Goal: Navigation & Orientation: Find specific page/section

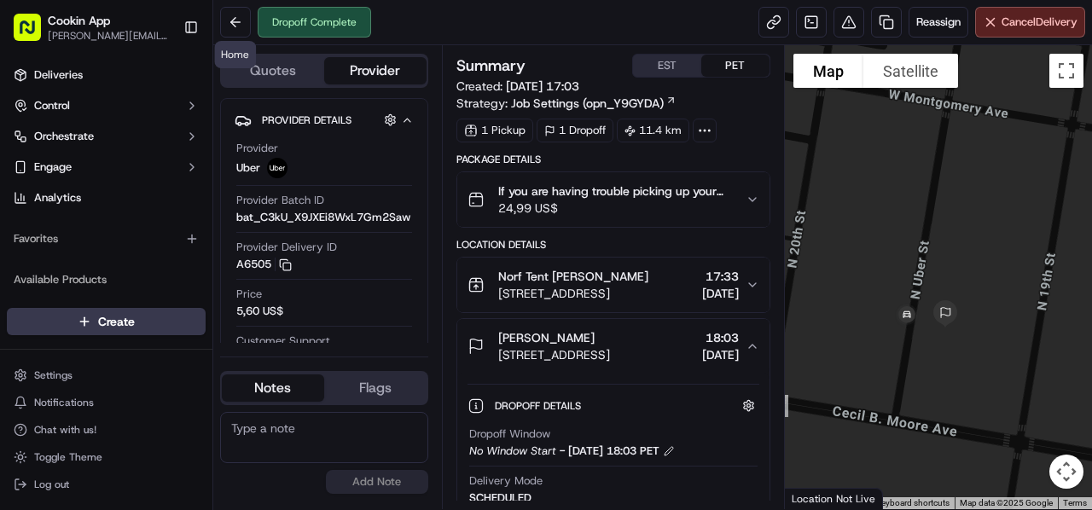
scroll to position [131, 0]
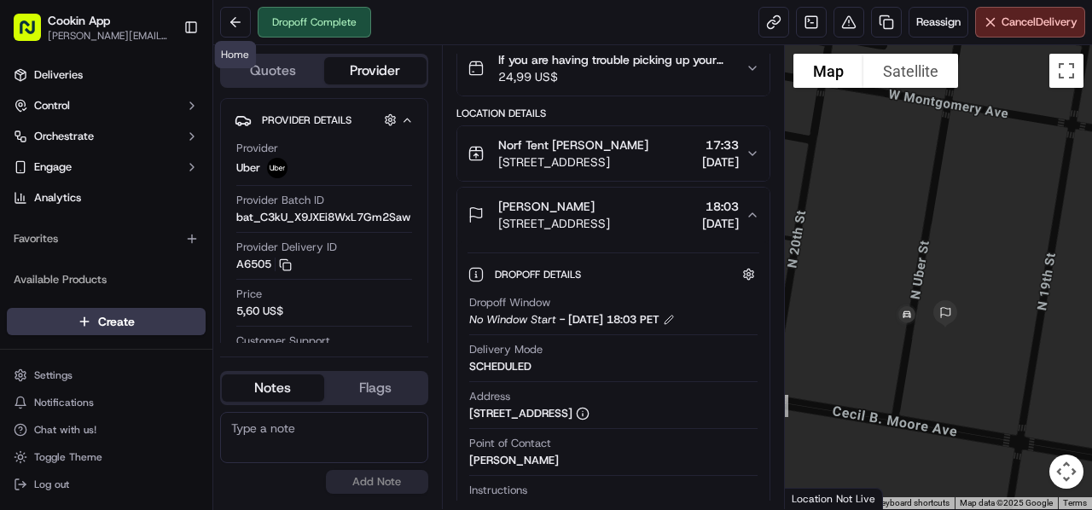
click at [231, 20] on button at bounding box center [235, 22] width 31 height 31
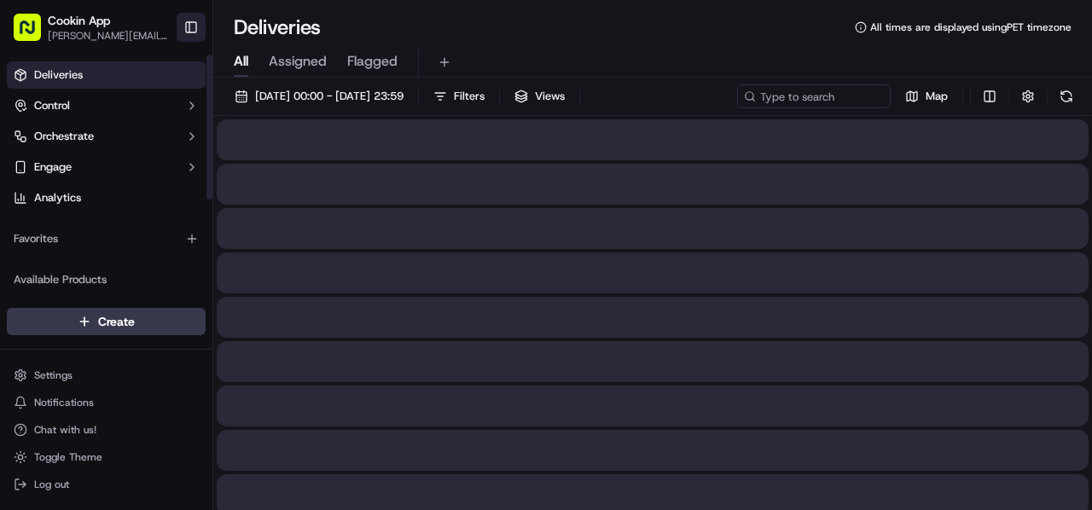
click at [195, 25] on button "Toggle Sidebar" at bounding box center [191, 27] width 29 height 29
